Goal: Participate in discussion: Engage in conversation with other users on a specific topic

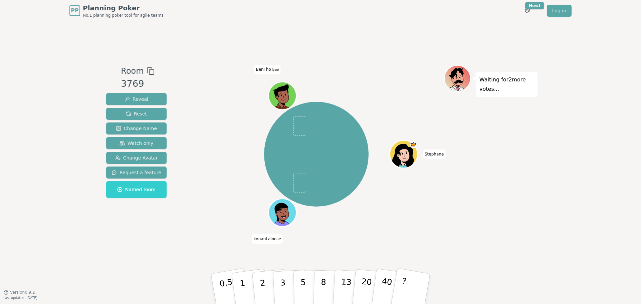
click at [230, 183] on div "[PERSON_NAME] BenTho (you)" at bounding box center [316, 154] width 255 height 155
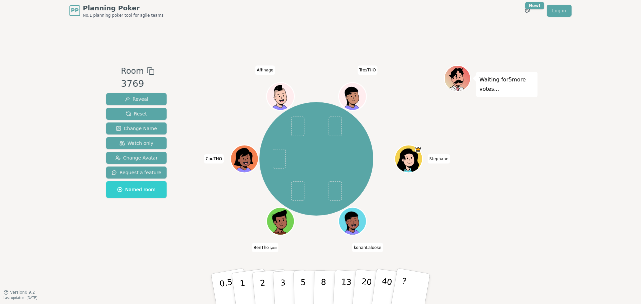
click at [170, 244] on div "Room 3769 Reveal Reset Change Name Watch only Change Avatar Request a feature N…" at bounding box center [321, 157] width 434 height 184
click at [168, 54] on div "Room 3769 Reveal Reset Change Name Watch only Change Avatar Request a feature N…" at bounding box center [321, 156] width 434 height 271
click at [289, 276] on button "3" at bounding box center [290, 289] width 36 height 52
click at [298, 277] on button "5" at bounding box center [310, 289] width 34 height 51
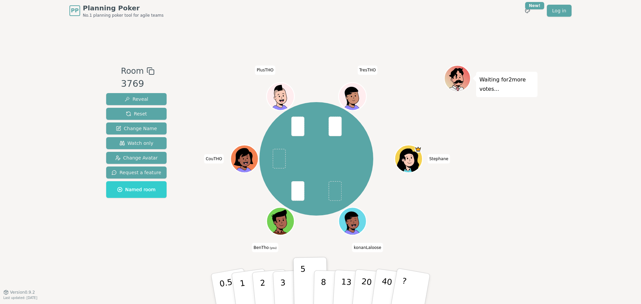
click at [143, 247] on div "Room 3769 Reveal Reset Change Name Watch only Change Avatar Request a feature N…" at bounding box center [137, 157] width 66 height 184
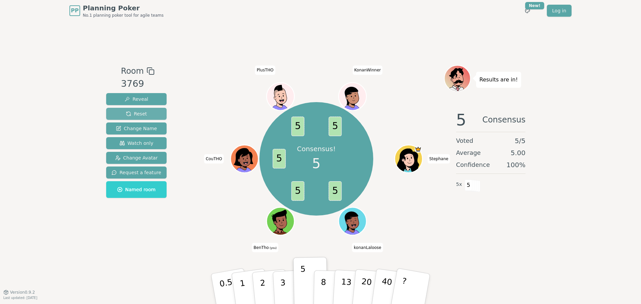
click at [129, 117] on span "Reset" at bounding box center [136, 114] width 21 height 7
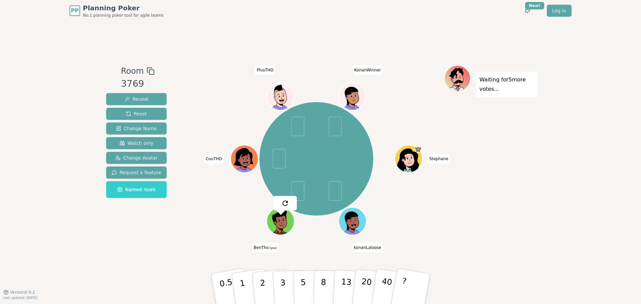
click at [64, 119] on div "PP Planning Poker No.1 planning poker tool for agile teams Toggle theme New! Lo…" at bounding box center [320, 152] width 641 height 304
click at [26, 133] on div "PP Planning Poker No.1 planning poker tool for agile teams Toggle theme New! Lo…" at bounding box center [320, 152] width 641 height 304
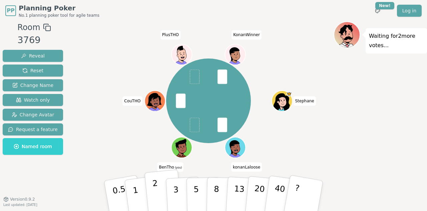
click at [162, 198] on button "2" at bounding box center [164, 195] width 38 height 53
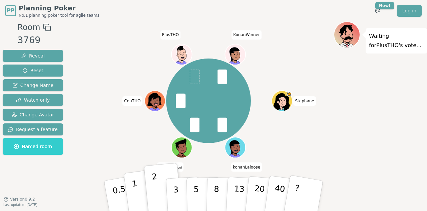
click at [140, 195] on button "1" at bounding box center [144, 196] width 40 height 54
click at [124, 143] on div "[PERSON_NAME] BenTho (you) CouTHO PlusTHO KonanWinner" at bounding box center [208, 100] width 250 height 135
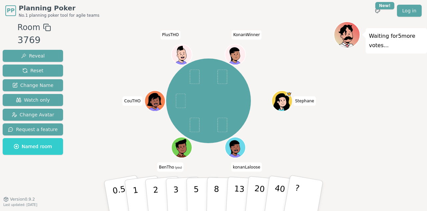
click at [382, 135] on div "Waiting for 5 more votes..." at bounding box center [380, 113] width 93 height 184
click at [347, 127] on div "Waiting for 5 more votes..." at bounding box center [380, 113] width 93 height 184
click at [338, 122] on div "Waiting for 5 more votes..." at bounding box center [380, 113] width 93 height 184
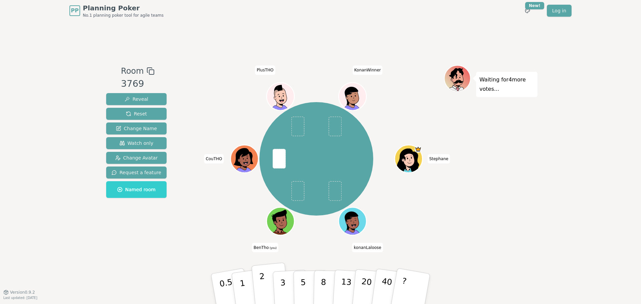
click at [256, 281] on button "2" at bounding box center [270, 289] width 38 height 53
click at [219, 240] on div "[PERSON_NAME] BenTho (you) CouTHO PlusTHO KonanWinner" at bounding box center [316, 159] width 255 height 164
click at [238, 246] on div "[PERSON_NAME] BenTho (you) CouTHO PlusTHO KonanWinner" at bounding box center [316, 157] width 255 height 184
click at [283, 287] on p "3" at bounding box center [283, 289] width 7 height 36
click at [228, 246] on div "[PERSON_NAME] BenTho (you) CouTHO PlusTHO KonanWinner" at bounding box center [316, 157] width 255 height 184
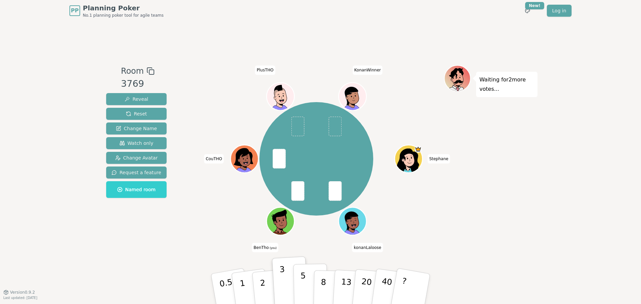
click at [301, 278] on p "5" at bounding box center [303, 289] width 6 height 36
click at [201, 238] on div "[PERSON_NAME] BenTho (you) CouTHO PlusTHO KonanWinner" at bounding box center [316, 159] width 255 height 164
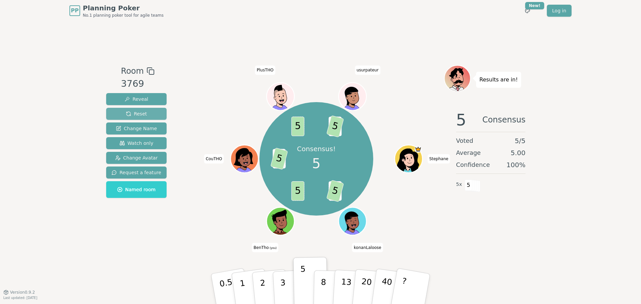
click at [149, 109] on button "Reset" at bounding box center [136, 114] width 60 height 12
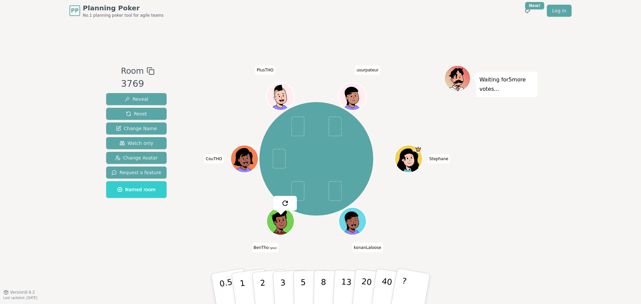
click at [226, 101] on div "[PERSON_NAME] BenTho (you) CouTHO PlusTHO usurpateur" at bounding box center [316, 159] width 255 height 164
click at [209, 67] on div at bounding box center [316, 71] width 255 height 12
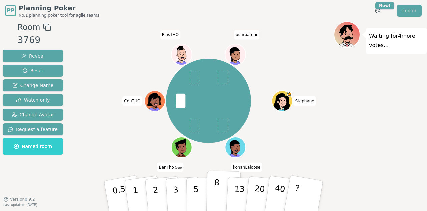
click at [223, 185] on button "8" at bounding box center [224, 195] width 34 height 51
click at [257, 84] on div "[PERSON_NAME] BenTho (you) CouTHO PlusTHO usurpateur" at bounding box center [208, 100] width 250 height 135
click at [258, 71] on div "[PERSON_NAME] BenTho (you) CouTHO PlusTHO usurpateur" at bounding box center [208, 100] width 250 height 135
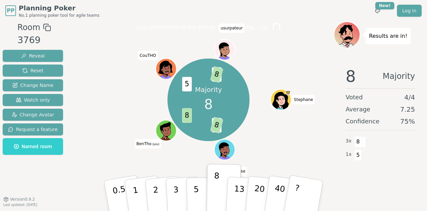
click at [269, 85] on div "Majority 8 20 8 8 5 5 8 [PERSON_NAME] (you) CouTHO usurpateur" at bounding box center [208, 99] width 250 height 133
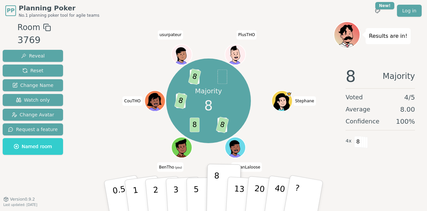
click at [258, 145] on div "Majority 8 20 8 8 5 8 5 8 [PERSON_NAME] (you) CouTHO usurpateur PlusTHO" at bounding box center [208, 100] width 250 height 135
click at [272, 129] on div "Consensus! 8 20 8 8 5 8 5 8 8 [PERSON_NAME] BenTho (you) CouTHO usurpateur Plus…" at bounding box center [208, 100] width 250 height 135
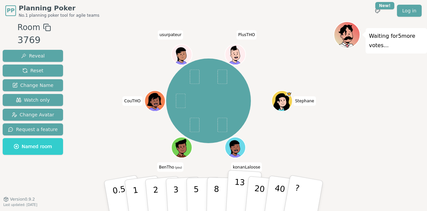
click at [236, 185] on p "13" at bounding box center [239, 195] width 12 height 37
click at [303, 147] on div "[PERSON_NAME] BenTho (you) CouTHO usurpateur PlusTHO" at bounding box center [208, 100] width 250 height 135
click at [109, 163] on div "[PERSON_NAME] BenTho (you) CouTHO usurpateur PlusTHO" at bounding box center [208, 100] width 250 height 135
click at [149, 141] on div "[PERSON_NAME] BenTho (you) CouTHO usurpateur PlusTHO" at bounding box center [208, 100] width 250 height 135
click at [128, 146] on div "[PERSON_NAME] BenTho (you) CouTHO usurpateur PlusTHO" at bounding box center [208, 100] width 250 height 135
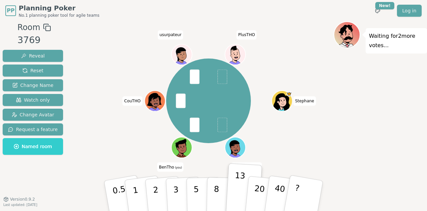
drag, startPoint x: 122, startPoint y: 146, endPoint x: 128, endPoint y: 123, distance: 24.1
drag, startPoint x: 128, startPoint y: 123, endPoint x: 104, endPoint y: 70, distance: 57.8
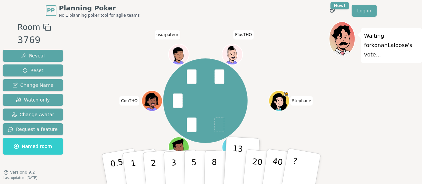
click at [292, 64] on div "[PERSON_NAME] BenTho (you) CouTHO usurpateur PlusTHO" at bounding box center [205, 100] width 247 height 135
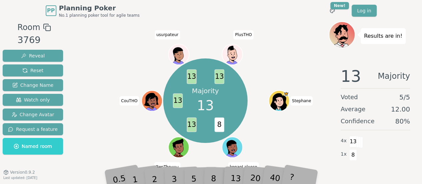
click at [306, 149] on div "Majority 13 8 13 13 13 13 [PERSON_NAME] (you) CouTHO usurpateur PlusTHO" at bounding box center [205, 100] width 247 height 135
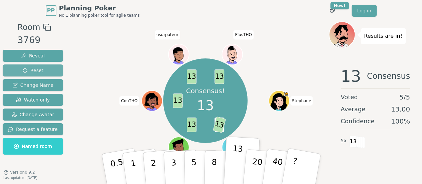
click at [46, 73] on button "Reset" at bounding box center [33, 70] width 60 height 12
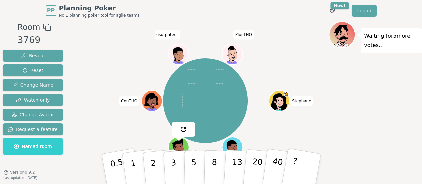
click at [107, 75] on div "[PERSON_NAME] BenTho (you) CouTHO usurpateur PlusTHO" at bounding box center [205, 100] width 247 height 135
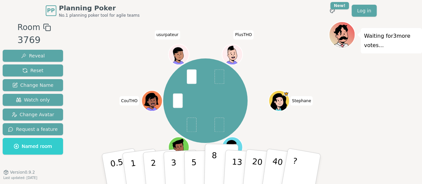
click at [210, 160] on button "8" at bounding box center [221, 169] width 34 height 51
click at [260, 109] on div "[PERSON_NAME] BenTho (you) CouTHO usurpateur PlusTHO" at bounding box center [205, 100] width 247 height 135
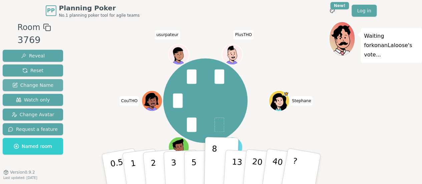
click at [49, 84] on span "Change Name" at bounding box center [32, 85] width 41 height 7
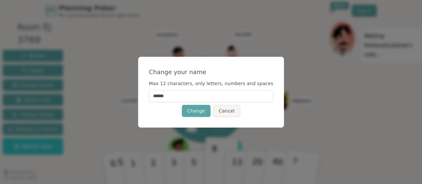
click at [172, 98] on input "******" at bounding box center [211, 96] width 125 height 12
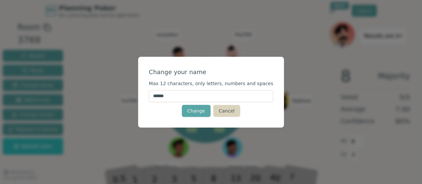
click at [230, 113] on button "Cancel" at bounding box center [226, 111] width 27 height 12
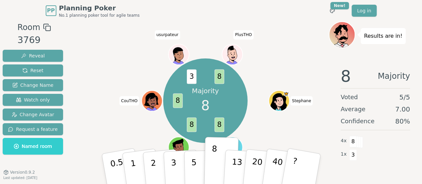
click at [116, 74] on div "Majority 8 8 8 8 3 8 [PERSON_NAME] (you) CouTHO usurpateur PlusTHO" at bounding box center [205, 100] width 247 height 135
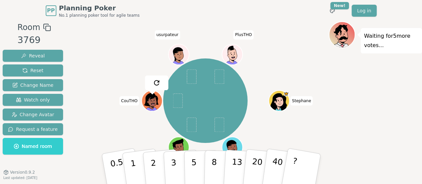
click at [113, 61] on div "[PERSON_NAME] BenTho (you) CouTHO usurpateur PlusTHO" at bounding box center [205, 100] width 247 height 135
click at [178, 165] on button "3" at bounding box center [181, 169] width 36 height 52
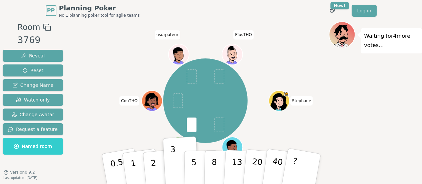
click at [140, 120] on div "[PERSON_NAME] BenTho (you) CouTHO usurpateur PlusTHO" at bounding box center [205, 100] width 247 height 135
click at [193, 163] on p "5" at bounding box center [194, 169] width 6 height 36
click at [160, 134] on div "[PERSON_NAME] BenTho (you) CouTHO usurpateur PlusTHO" at bounding box center [205, 100] width 247 height 135
click at [144, 53] on div "[PERSON_NAME] BenTho (you) CouTHO usurpateur PlusTHO" at bounding box center [205, 100] width 247 height 135
